Goal: Task Accomplishment & Management: Manage account settings

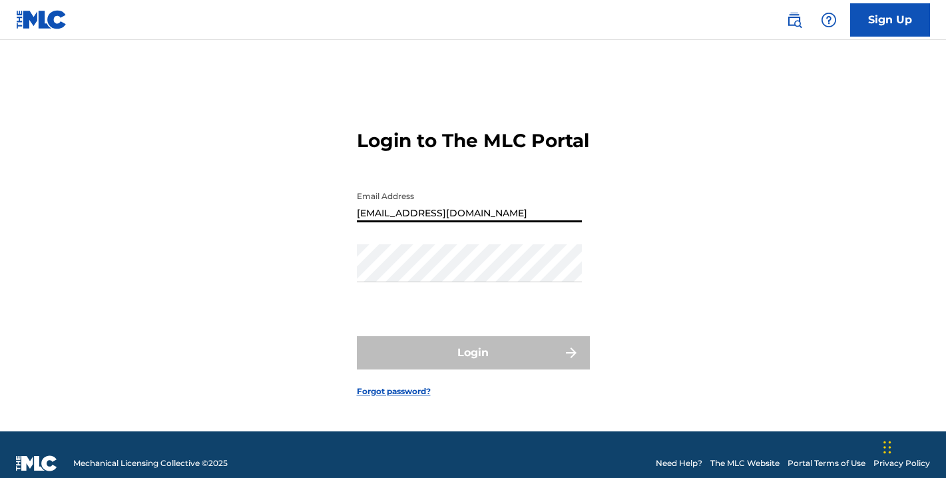
type input "[EMAIL_ADDRESS][DOMAIN_NAME]"
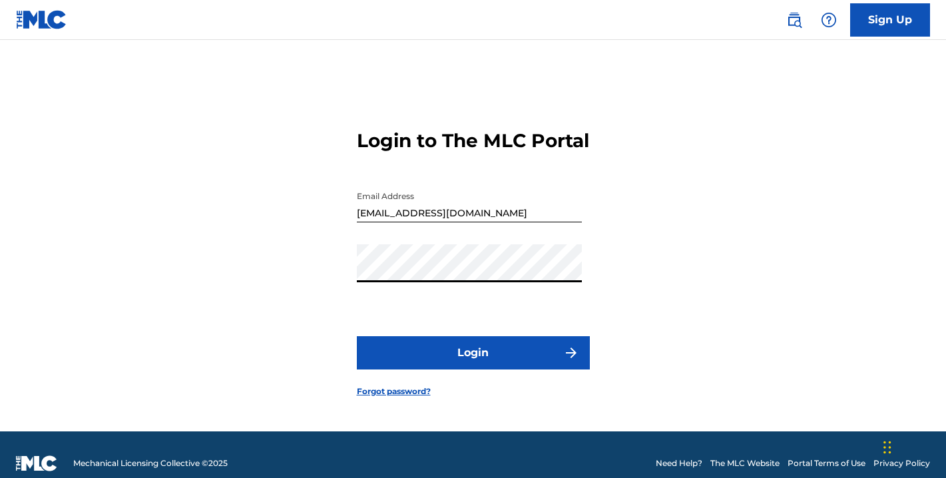
click at [473, 364] on button "Login" at bounding box center [473, 352] width 233 height 33
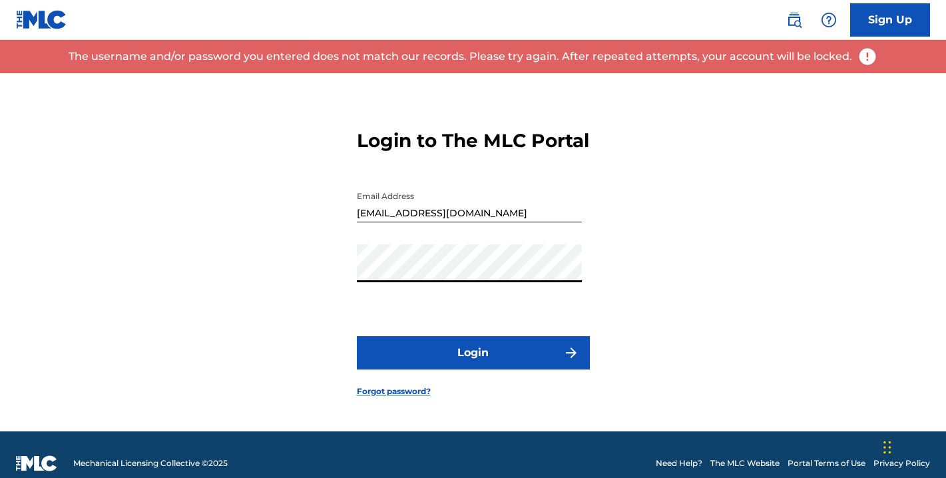
click at [505, 369] on button "Login" at bounding box center [473, 352] width 233 height 33
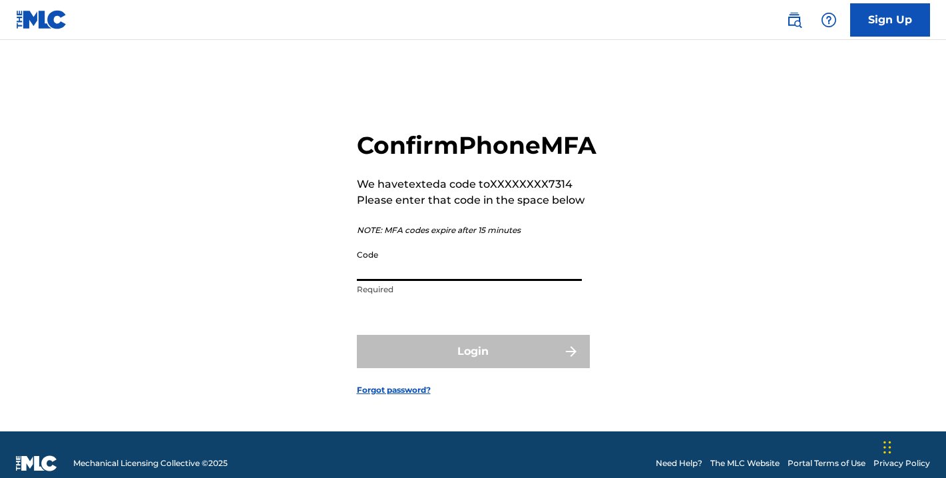
click at [407, 281] on input "Code" at bounding box center [469, 262] width 225 height 38
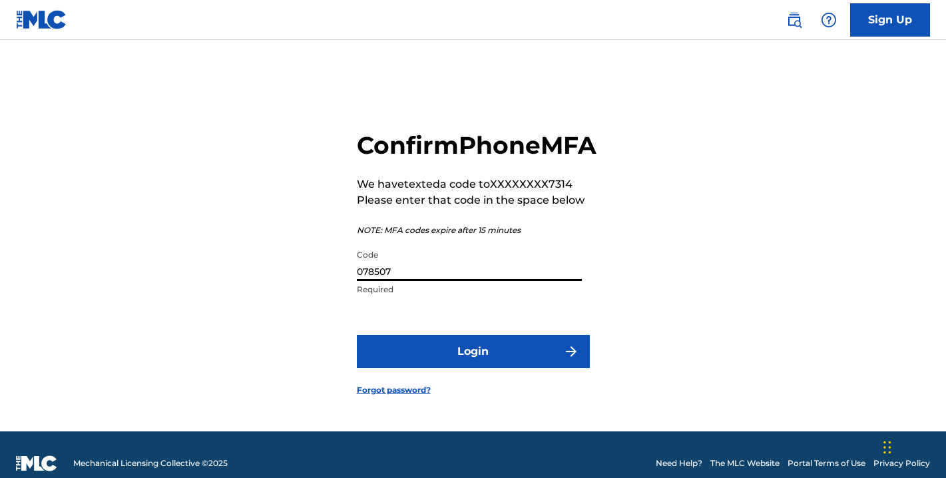
type input "078507"
click at [491, 362] on button "Login" at bounding box center [473, 351] width 233 height 33
